Goal: Task Accomplishment & Management: Use online tool/utility

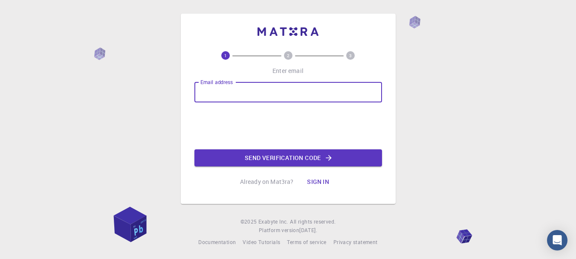
type input "[PERSON_NAME][EMAIL_ADDRESS][DOMAIN_NAME]"
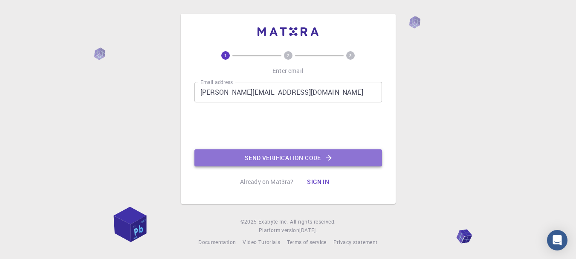
click at [253, 162] on button "Send verification code" at bounding box center [288, 157] width 188 height 17
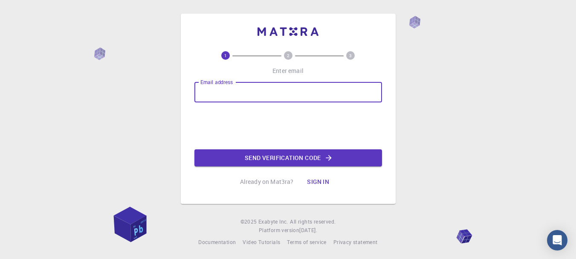
type input "monica.masedibeng@gmail.com"
click at [255, 158] on button "Send verification code" at bounding box center [288, 157] width 188 height 17
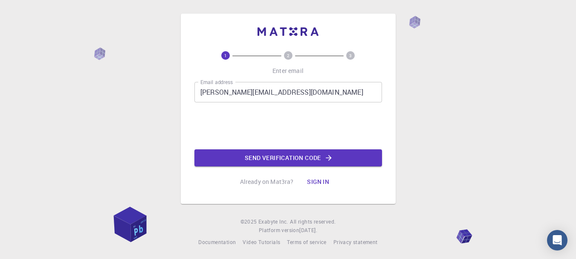
click at [262, 173] on div "Already on Mat3ra? Sign in" at bounding box center [288, 181] width 96 height 17
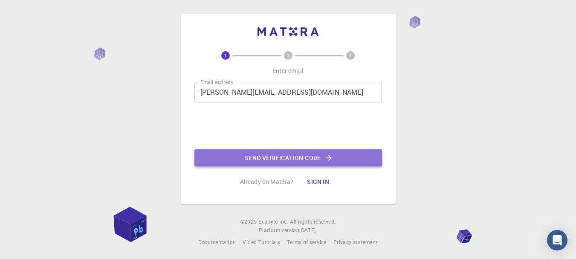
click at [275, 161] on button "Send verification code" at bounding box center [288, 157] width 188 height 17
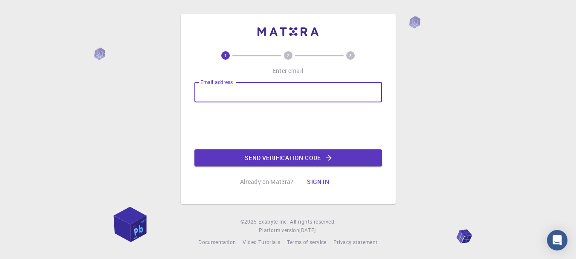
type input "[PERSON_NAME][EMAIL_ADDRESS][DOMAIN_NAME]"
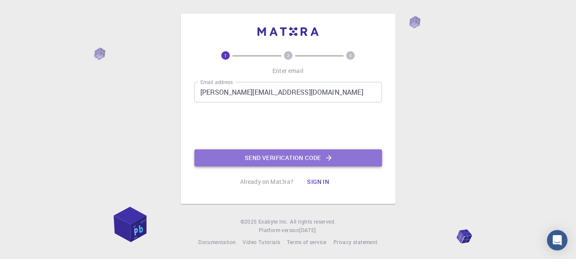
click at [255, 159] on button "Send verification code" at bounding box center [288, 157] width 188 height 17
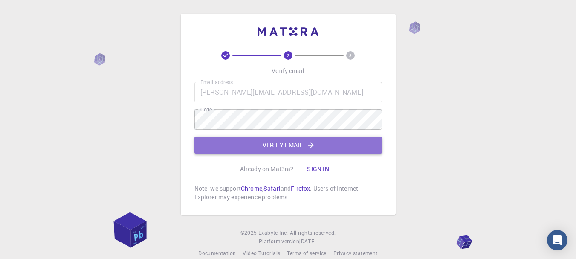
click at [303, 150] on button "Verify email" at bounding box center [288, 144] width 188 height 17
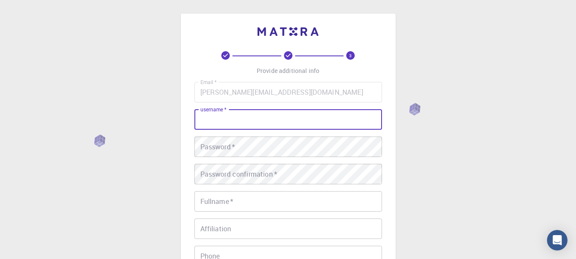
click at [256, 118] on input "username   *" at bounding box center [288, 119] width 188 height 20
type input "MONICA"
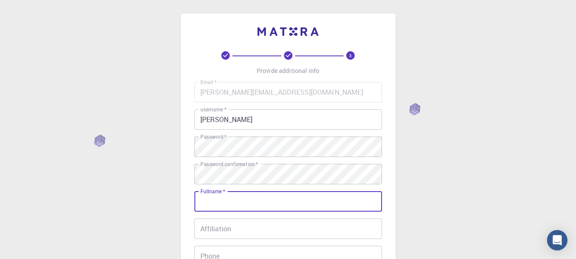
click at [253, 201] on input "Fullname   *" at bounding box center [288, 201] width 188 height 20
type input "[PERSON_NAME]"
type input "0609416797"
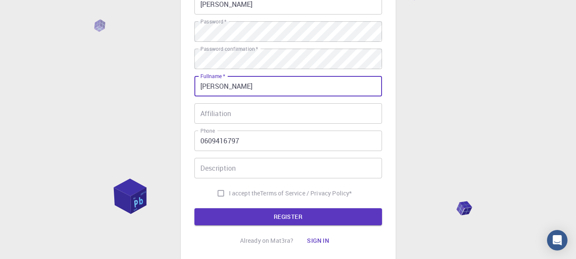
scroll to position [116, 0]
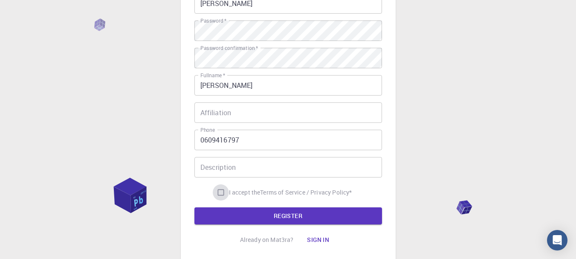
click at [219, 193] on input "I accept the Terms of Service / Privacy Policy *" at bounding box center [221, 192] width 16 height 16
checkbox input "true"
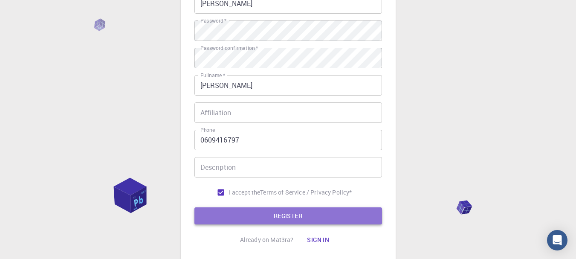
click at [237, 215] on button "REGISTER" at bounding box center [288, 215] width 188 height 17
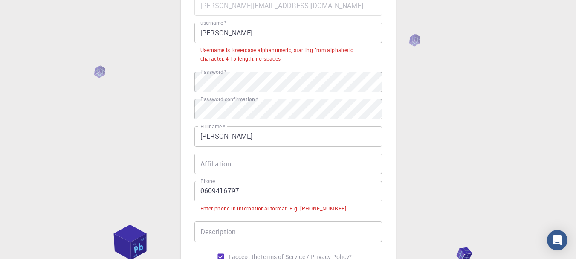
scroll to position [84, 0]
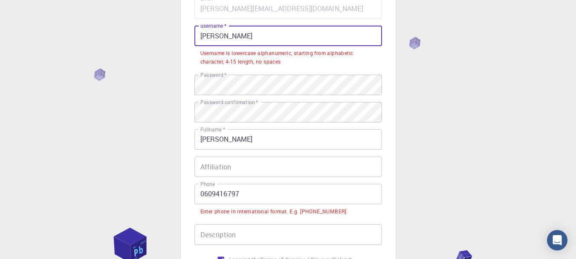
click at [237, 37] on input "MONICA" at bounding box center [288, 36] width 188 height 20
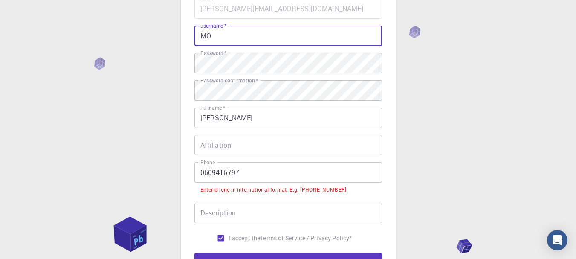
type input "M"
click at [237, 37] on input "username   *" at bounding box center [288, 36] width 188 height 20
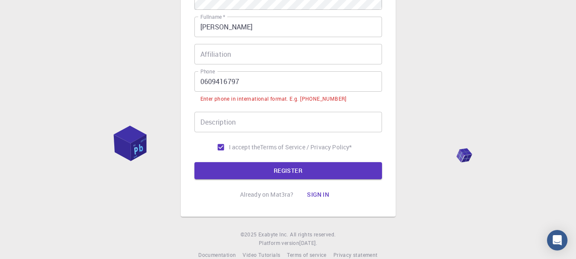
scroll to position [175, 0]
type input "monica.masedibeng@gmail.com"
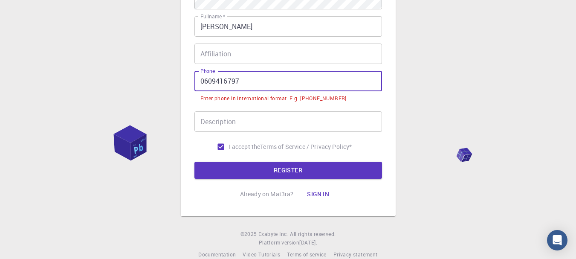
click at [204, 82] on input "0609416797" at bounding box center [288, 81] width 188 height 20
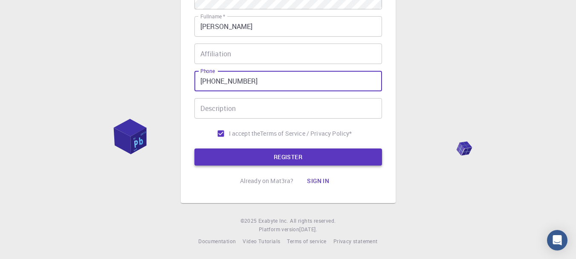
type input "+27609416797"
click at [232, 155] on button "REGISTER" at bounding box center [288, 156] width 188 height 17
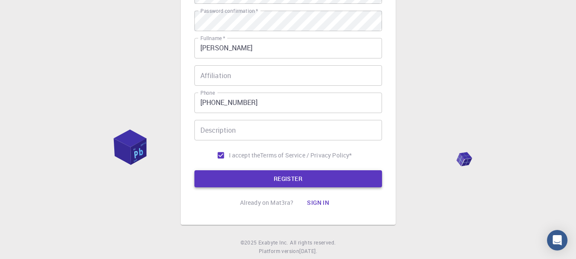
scroll to position [196, 0]
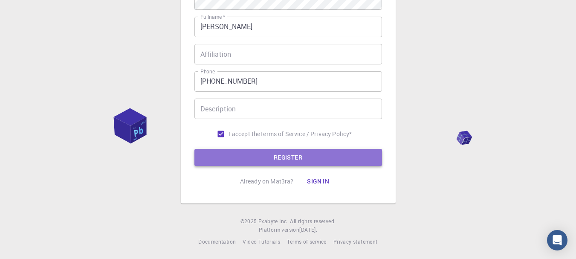
click at [273, 159] on button "REGISTER" at bounding box center [288, 157] width 188 height 17
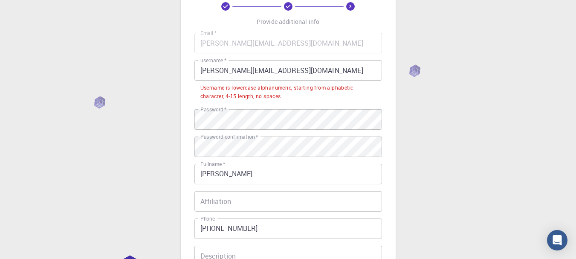
scroll to position [49, 0]
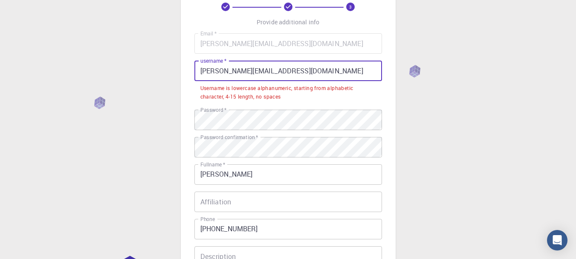
click at [309, 73] on input "monica.masedibeng@gmail.com" at bounding box center [288, 71] width 188 height 20
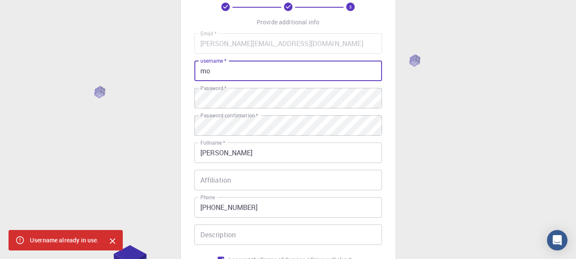
type input "m"
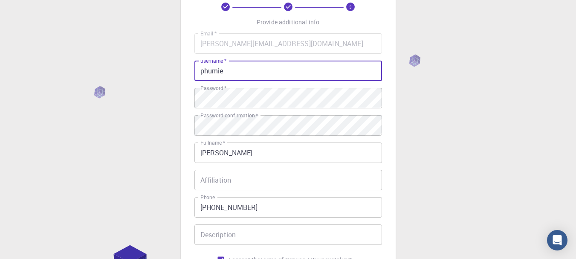
type input "phumie"
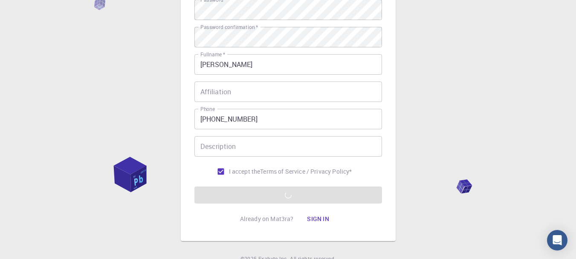
scroll to position [138, 0]
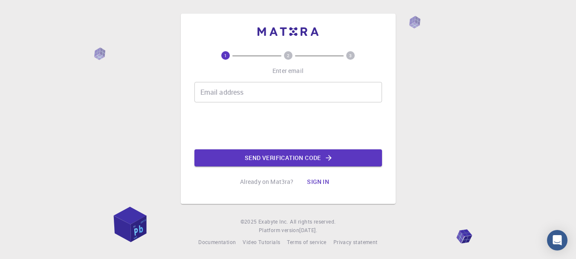
scroll to position [1, 0]
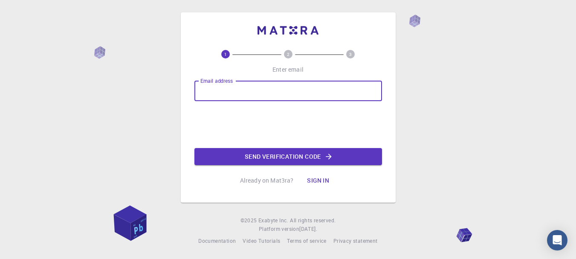
click at [231, 95] on input "Email address" at bounding box center [288, 91] width 188 height 20
type input "[PERSON_NAME][EMAIL_ADDRESS][DOMAIN_NAME]"
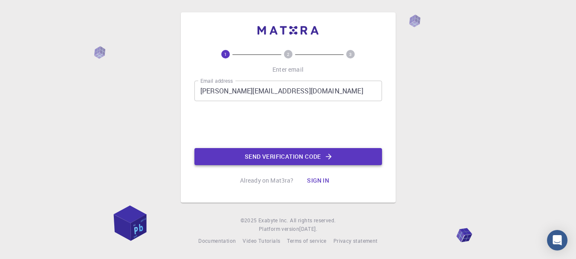
click at [246, 155] on button "Send verification code" at bounding box center [288, 156] width 188 height 17
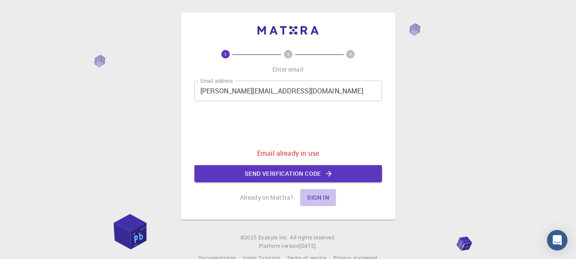
click at [325, 199] on button "Sign in" at bounding box center [318, 197] width 36 height 17
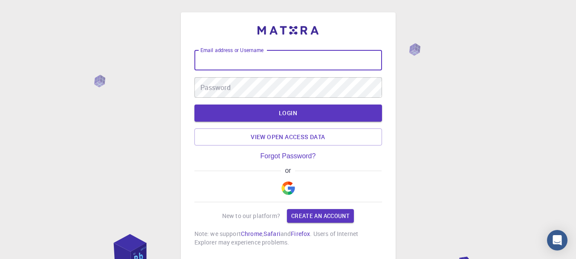
click at [251, 59] on input "Email address or Username" at bounding box center [288, 60] width 188 height 20
type input "phumie"
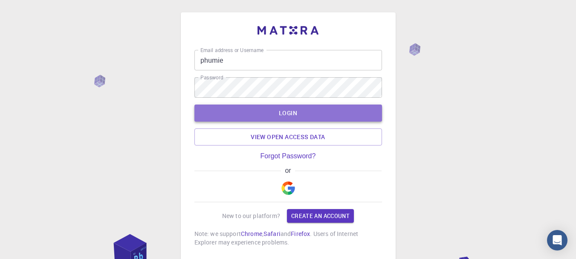
click at [254, 116] on button "LOGIN" at bounding box center [288, 112] width 188 height 17
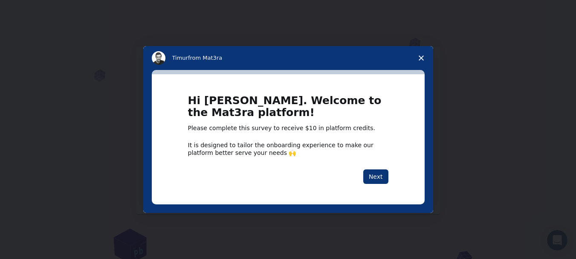
click at [422, 58] on polygon "Close survey" at bounding box center [421, 57] width 5 height 5
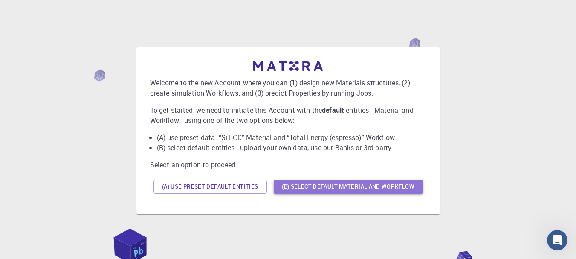
click at [364, 187] on button "(B) Select default material and workflow" at bounding box center [348, 187] width 149 height 14
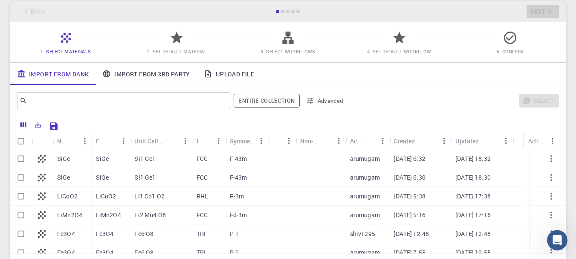
scroll to position [44, 0]
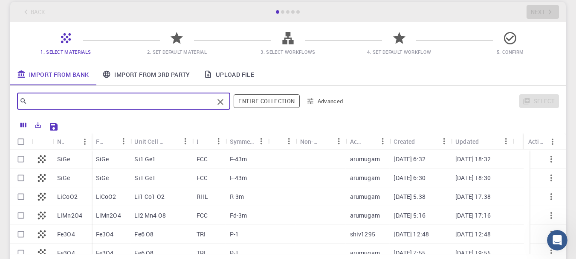
click at [116, 104] on input "text" at bounding box center [120, 101] width 186 height 12
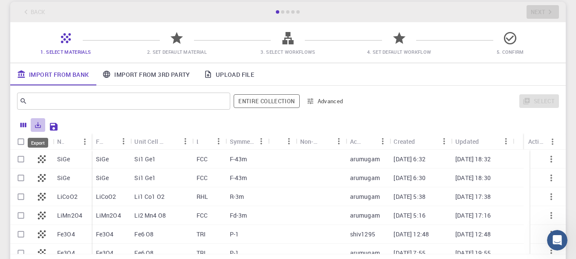
click at [38, 126] on icon "Export" at bounding box center [38, 125] width 6 height 6
click at [102, 119] on div at bounding box center [310, 125] width 497 height 15
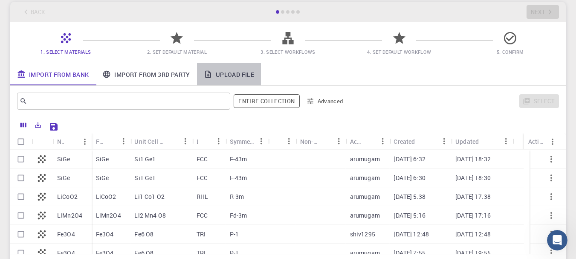
click at [215, 73] on link "Upload File" at bounding box center [229, 74] width 64 height 22
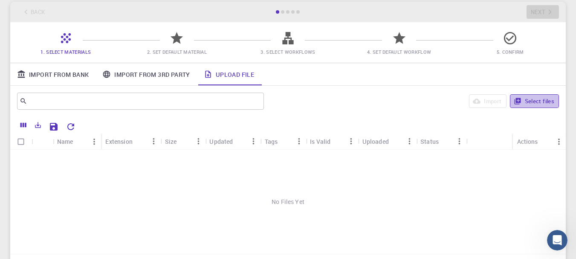
click at [535, 101] on button "Select files" at bounding box center [534, 101] width 49 height 14
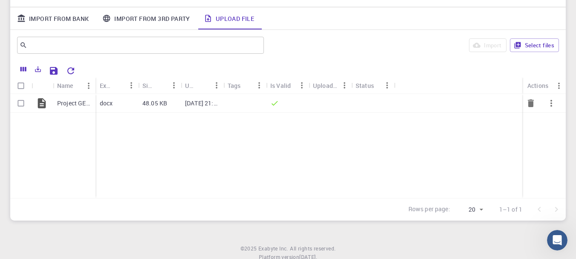
scroll to position [97, 0]
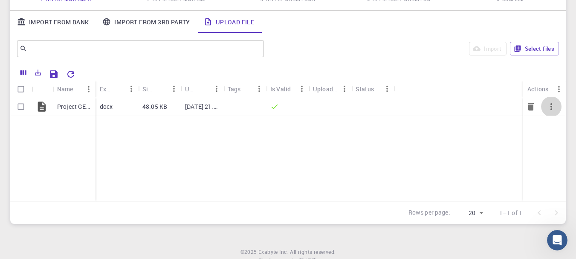
click at [550, 107] on icon "button" at bounding box center [551, 106] width 10 height 10
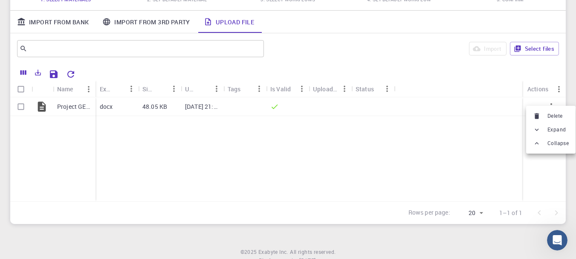
click at [452, 61] on div at bounding box center [288, 129] width 576 height 259
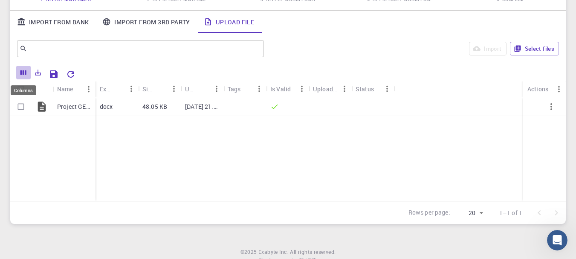
click at [21, 70] on icon "Columns" at bounding box center [24, 73] width 8 height 8
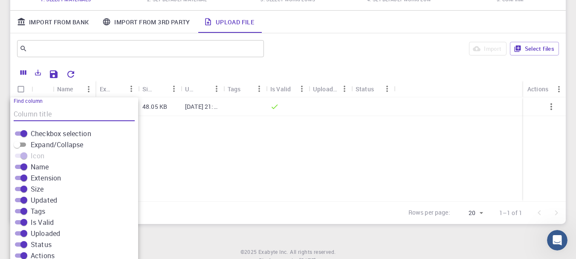
scroll to position [123, 0]
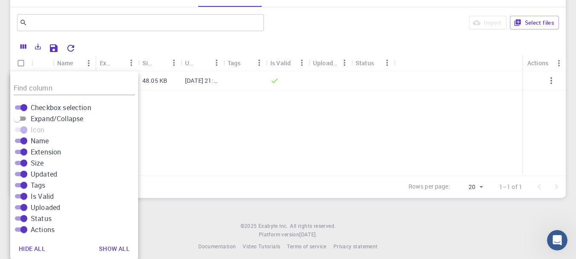
click at [159, 152] on div "Project GES.docx docx 48.05 KB Oct 13, 2025, 21:53 PM" at bounding box center [287, 123] width 555 height 104
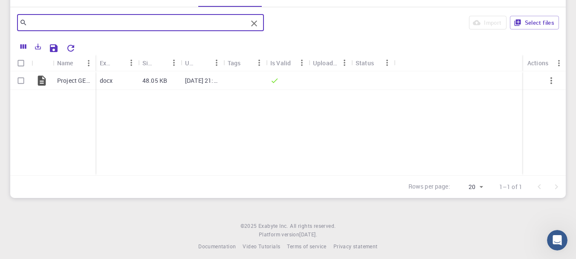
click at [84, 27] on input "text" at bounding box center [137, 23] width 220 height 12
type input "etap"
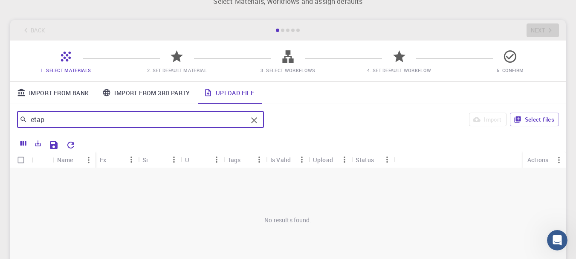
scroll to position [0, 0]
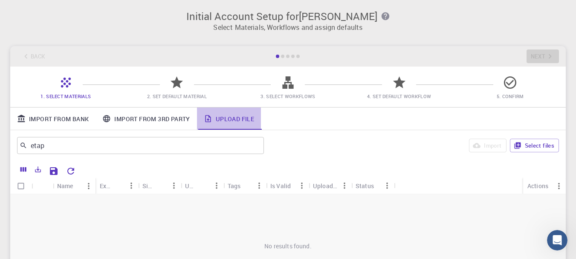
click at [246, 127] on link "Upload File" at bounding box center [229, 118] width 64 height 22
click at [259, 147] on button "Clear" at bounding box center [254, 146] width 14 height 14
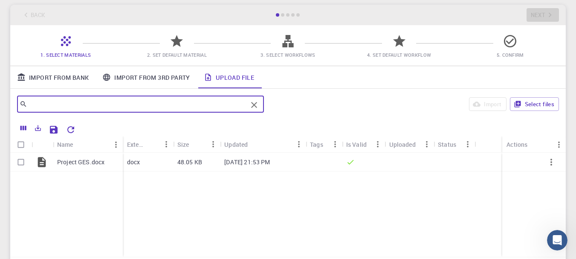
scroll to position [42, 0]
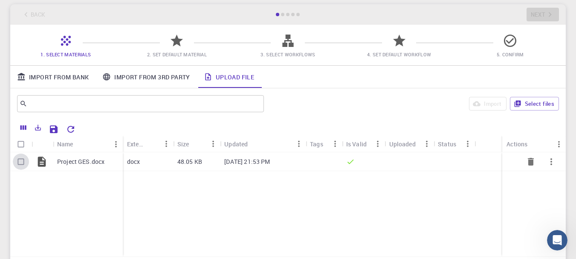
click at [21, 161] on input "Select row" at bounding box center [21, 161] width 16 height 16
checkbox input "true"
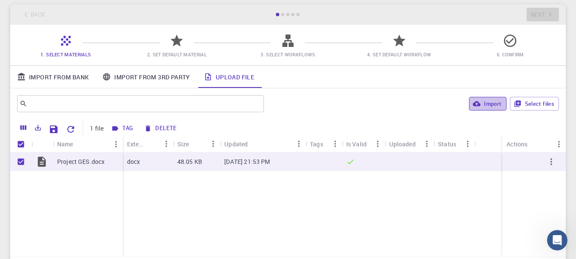
click at [485, 104] on button "Import" at bounding box center [487, 104] width 37 height 14
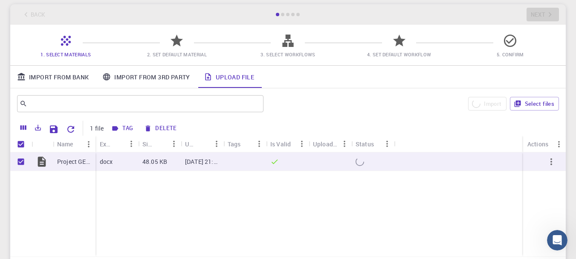
checkbox input "false"
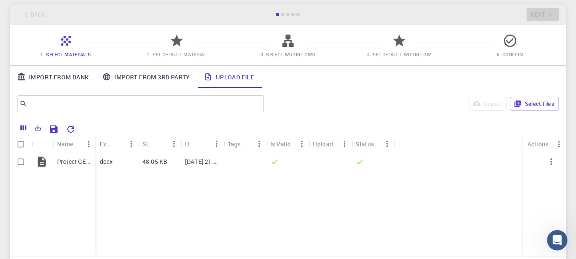
click at [183, 45] on icon at bounding box center [176, 40] width 15 height 15
click at [64, 51] on span "1. Select Materials" at bounding box center [65, 54] width 50 height 6
click at [240, 82] on link "Upload File" at bounding box center [229, 77] width 64 height 22
click at [552, 162] on icon "button" at bounding box center [551, 161] width 2 height 7
click at [354, 161] on div at bounding box center [288, 129] width 576 height 259
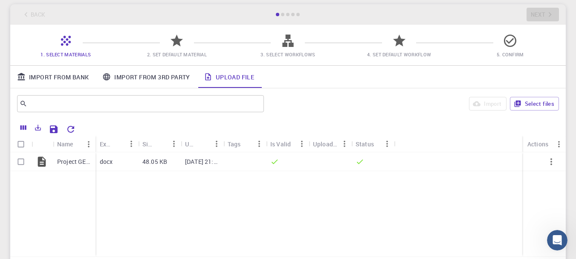
click at [360, 162] on icon at bounding box center [360, 161] width 6 height 5
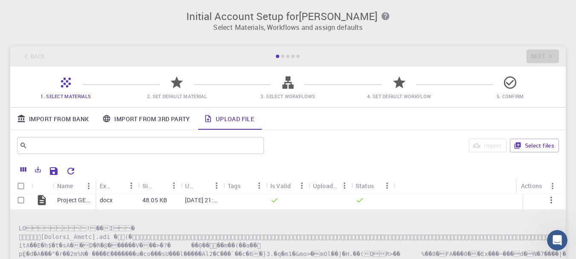
scroll to position [0, 0]
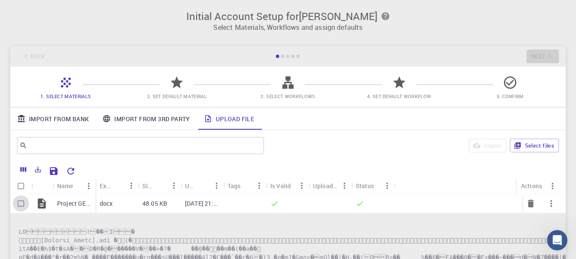
click at [18, 202] on input "Select row" at bounding box center [21, 203] width 16 height 16
checkbox input "true"
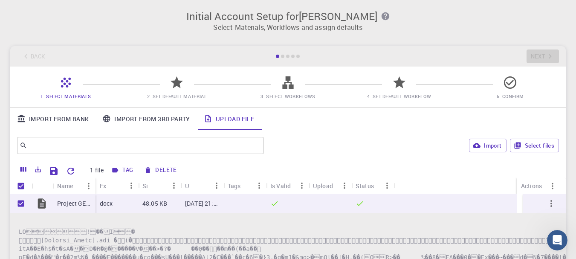
click at [124, 171] on button "Tag" at bounding box center [123, 170] width 28 height 14
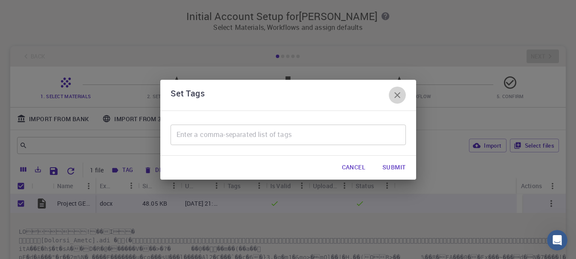
click at [397, 94] on icon "button" at bounding box center [397, 95] width 10 height 10
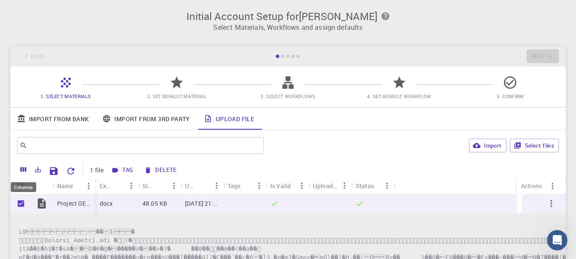
click at [24, 168] on icon "Columns" at bounding box center [23, 169] width 6 height 5
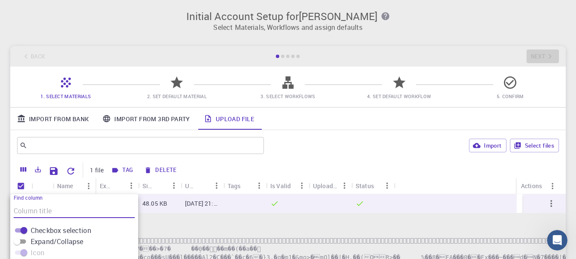
scroll to position [123, 0]
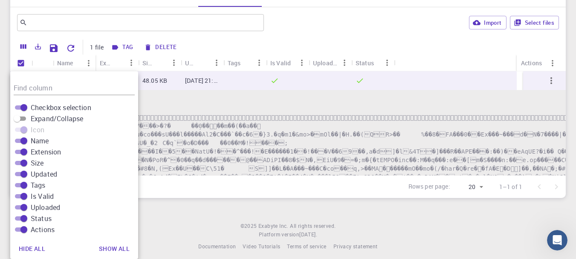
click at [175, 211] on div "Initial Account Setup for Monica Mokwena Select Materials, Workflows and assign…" at bounding box center [288, 70] width 576 height 387
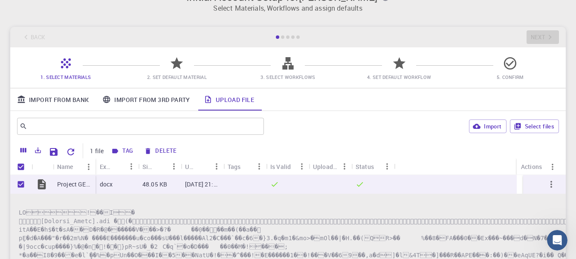
scroll to position [0, 0]
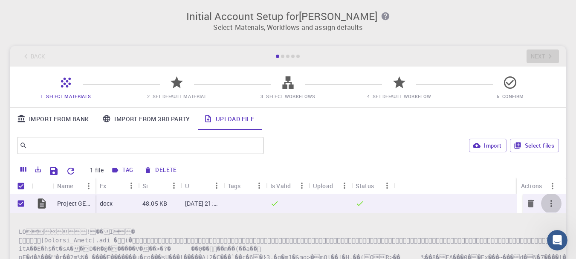
click at [546, 203] on icon "button" at bounding box center [551, 203] width 10 height 10
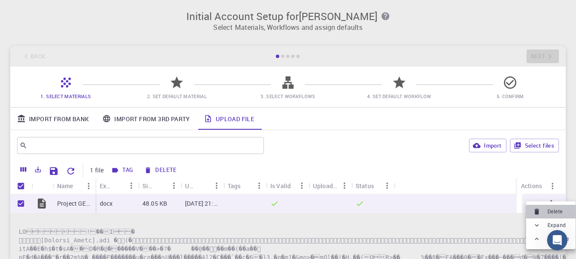
click at [540, 209] on icon at bounding box center [537, 212] width 8 height 8
checkbox input "false"
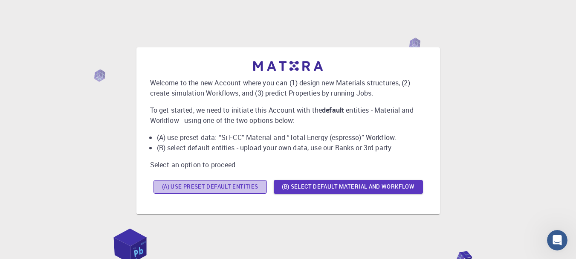
click at [242, 188] on button "(A) Use preset default entities" at bounding box center [209, 187] width 113 height 14
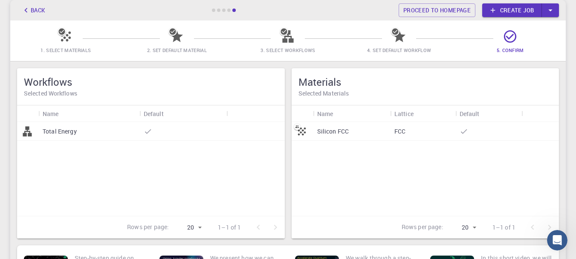
scroll to position [29, 0]
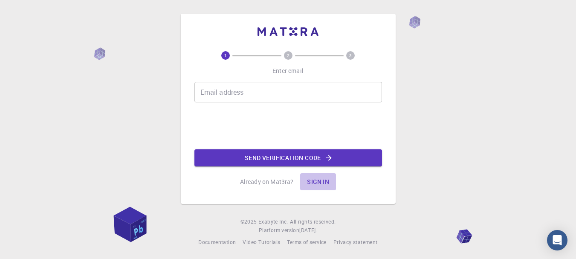
click at [318, 180] on button "Sign in" at bounding box center [318, 181] width 36 height 17
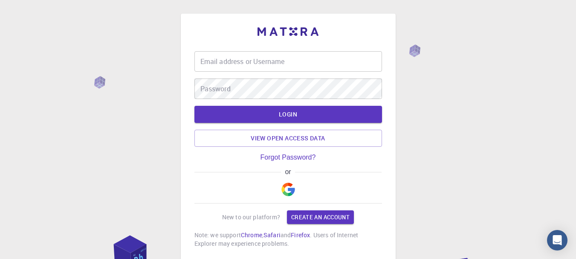
type input "phumie"
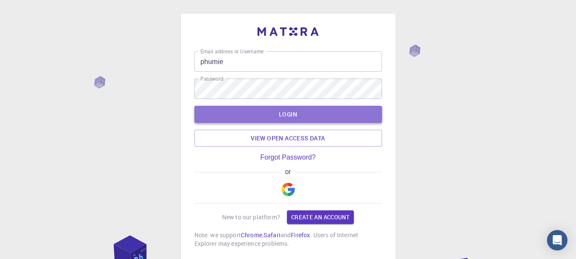
click at [280, 113] on button "LOGIN" at bounding box center [288, 114] width 188 height 17
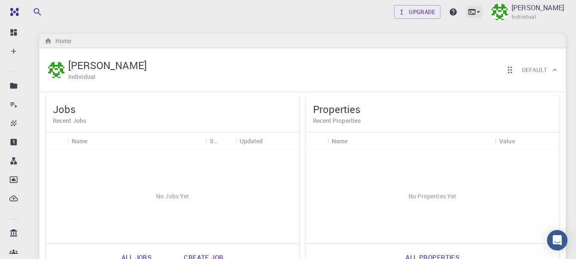
click at [477, 12] on icon at bounding box center [478, 12] width 3 height 2
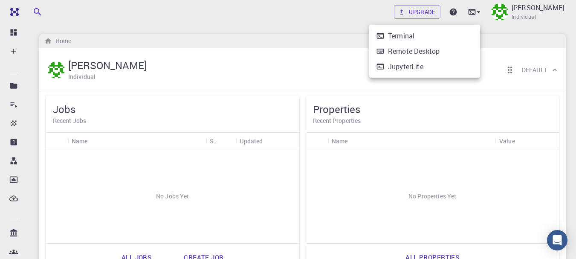
click at [325, 41] on div at bounding box center [288, 129] width 576 height 259
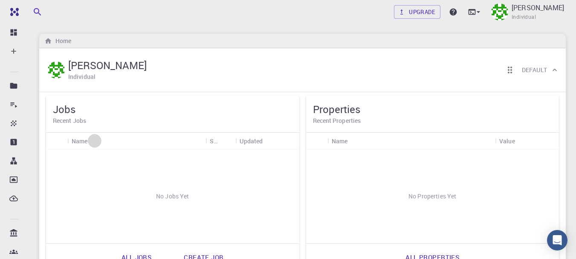
click at [91, 141] on icon "Sort" at bounding box center [94, 140] width 9 height 9
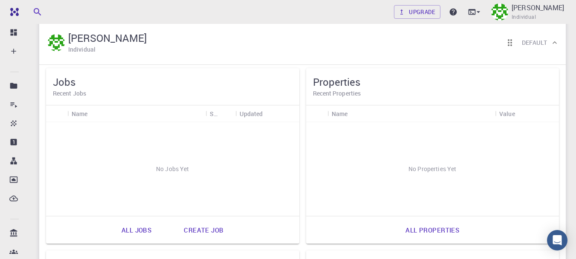
scroll to position [30, 0]
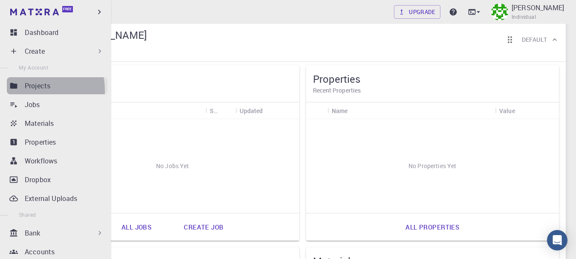
click at [28, 90] on p "Projects" at bounding box center [38, 86] width 26 height 10
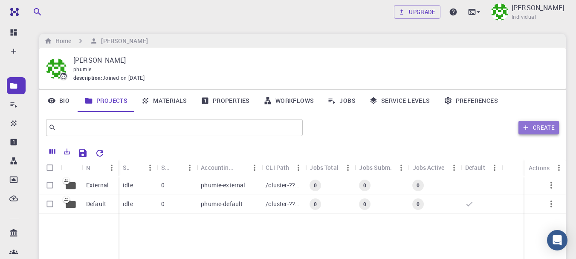
click at [532, 130] on button "Create" at bounding box center [538, 128] width 40 height 14
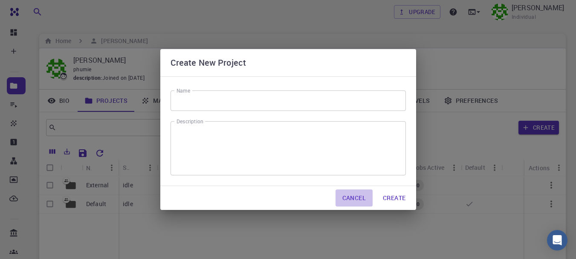
click at [356, 196] on button "Cancel" at bounding box center [353, 197] width 37 height 17
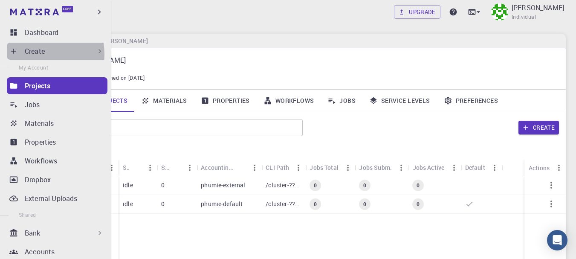
click at [40, 54] on p "Create" at bounding box center [35, 51] width 20 height 10
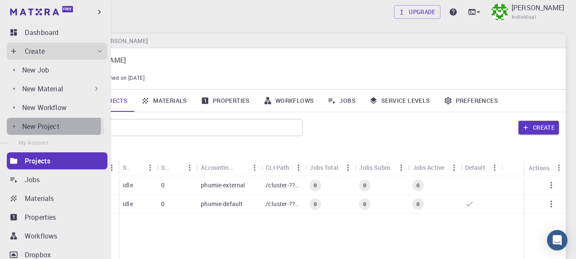
click at [44, 126] on p "New Project" at bounding box center [41, 126] width 38 height 10
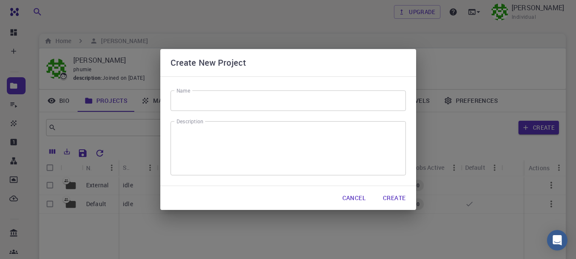
click at [353, 199] on button "Cancel" at bounding box center [353, 197] width 37 height 17
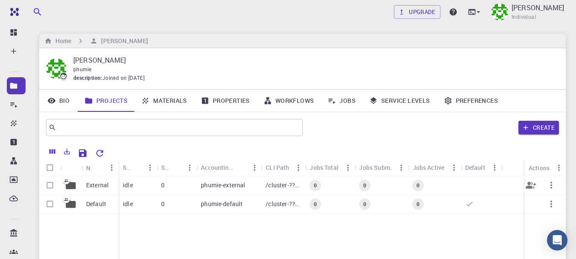
click at [236, 180] on div "phumie-external" at bounding box center [228, 185] width 65 height 19
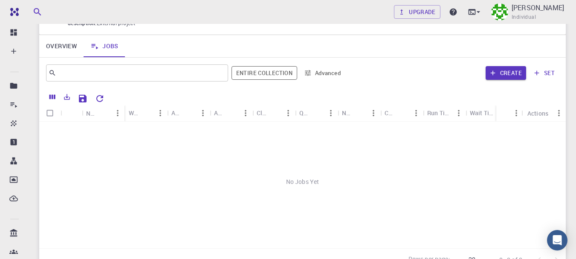
scroll to position [32, 0]
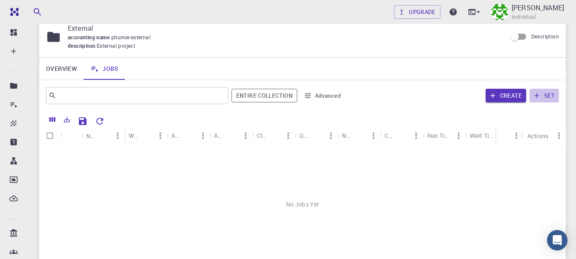
click at [544, 98] on button "set" at bounding box center [543, 96] width 29 height 14
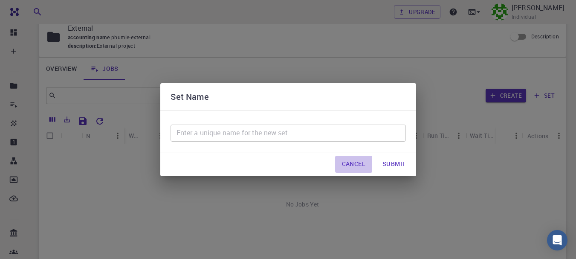
click at [357, 161] on button "Cancel" at bounding box center [353, 164] width 37 height 17
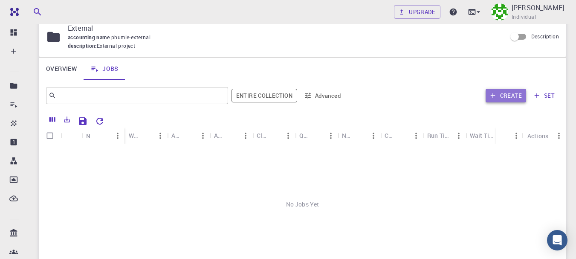
click at [502, 98] on button "Create" at bounding box center [505, 96] width 40 height 14
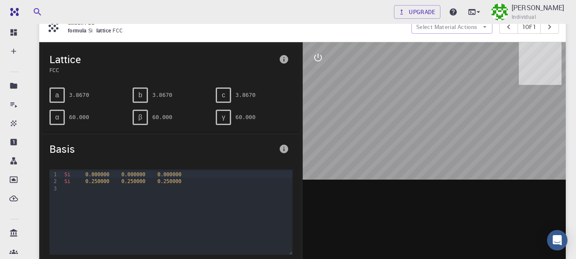
scroll to position [91, 0]
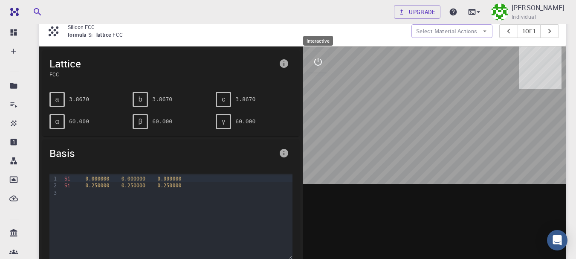
click at [319, 60] on icon "interactive" at bounding box center [318, 62] width 10 height 10
click at [319, 85] on icon "view" at bounding box center [317, 82] width 9 height 6
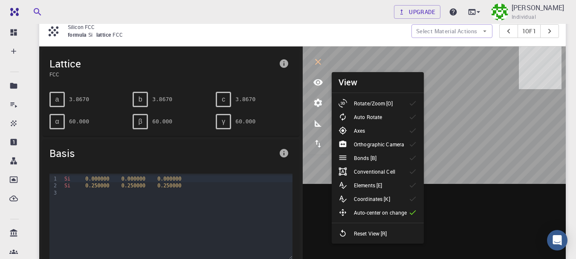
click at [311, 33] on div "formula Si lattice FCC" at bounding box center [236, 35] width 337 height 9
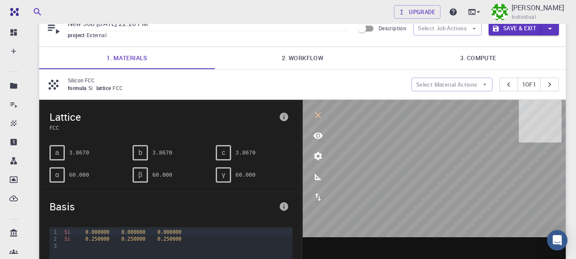
scroll to position [36, 0]
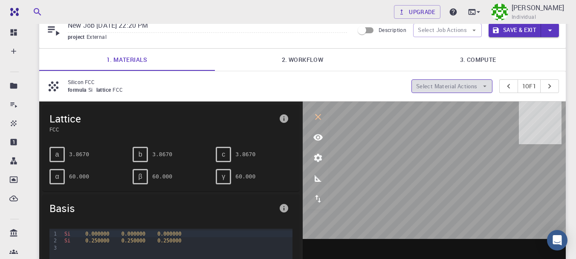
click at [456, 88] on button "Select Material Actions" at bounding box center [451, 86] width 81 height 14
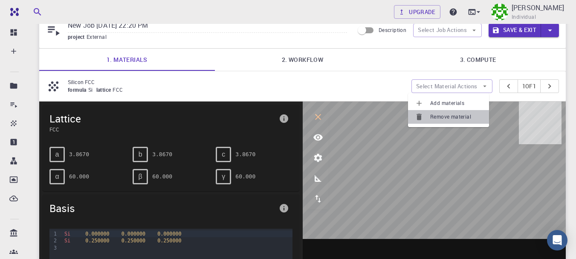
click at [449, 117] on span "Remove material" at bounding box center [456, 117] width 52 height 9
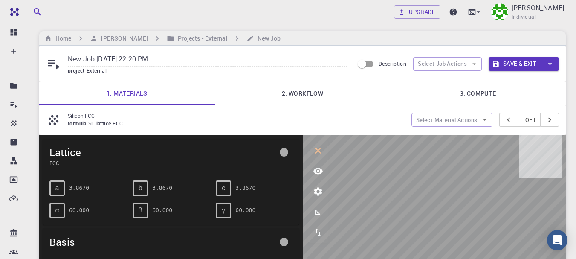
scroll to position [0, 0]
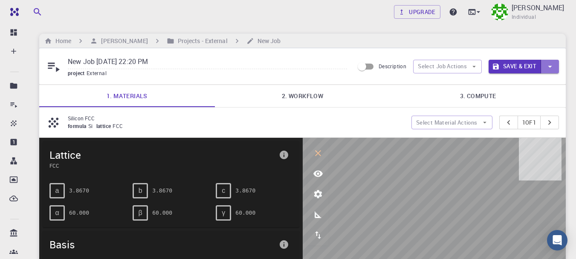
click at [552, 68] on icon "button" at bounding box center [549, 66] width 9 height 9
click at [456, 64] on div at bounding box center [288, 129] width 576 height 259
click at [475, 65] on icon "button" at bounding box center [474, 67] width 8 height 8
click at [304, 60] on input "New Job [DATE] 22:20 PM" at bounding box center [207, 62] width 279 height 14
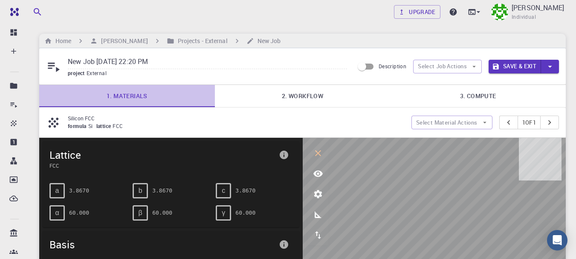
click at [136, 99] on link "1. Materials" at bounding box center [127, 96] width 176 height 22
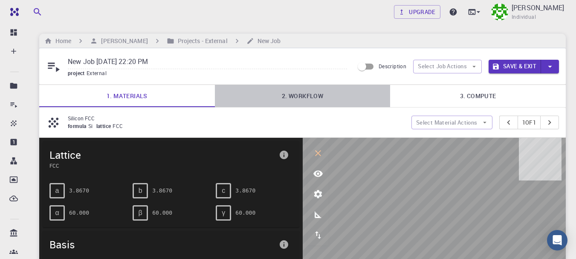
click at [295, 99] on link "2. Workflow" at bounding box center [303, 96] width 176 height 22
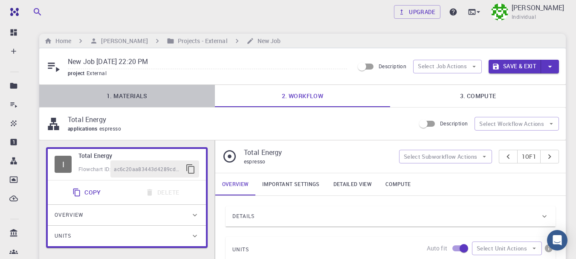
click at [141, 87] on link "1. Materials" at bounding box center [127, 96] width 176 height 22
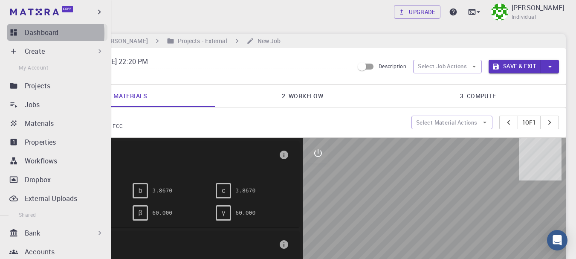
click at [39, 33] on p "Dashboard" at bounding box center [42, 32] width 34 height 10
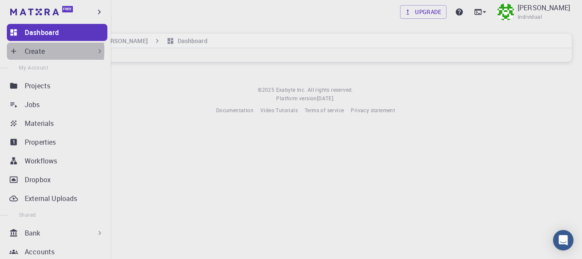
click at [40, 51] on p "Create" at bounding box center [35, 51] width 20 height 10
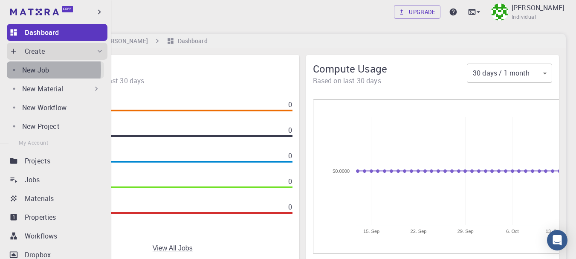
click at [39, 69] on p "New Job" at bounding box center [35, 70] width 27 height 10
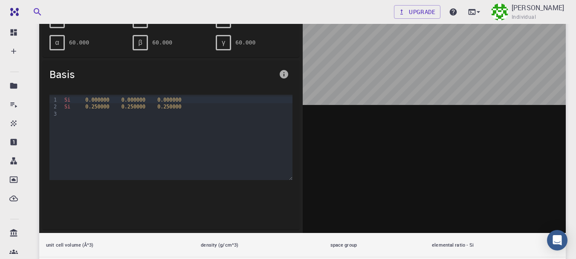
scroll to position [170, 0]
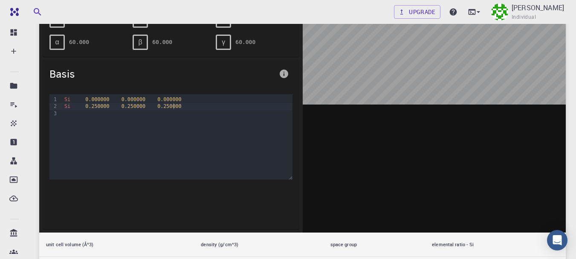
click at [196, 107] on div "Si 0.250000 0.250000 0.250000" at bounding box center [177, 106] width 230 height 7
click at [66, 120] on div "Si 0.000000 0.000000 0.000000 Si 0.250000 0.250000 0.250000" at bounding box center [177, 136] width 230 height 85
